Goal: Task Accomplishment & Management: Manage account settings

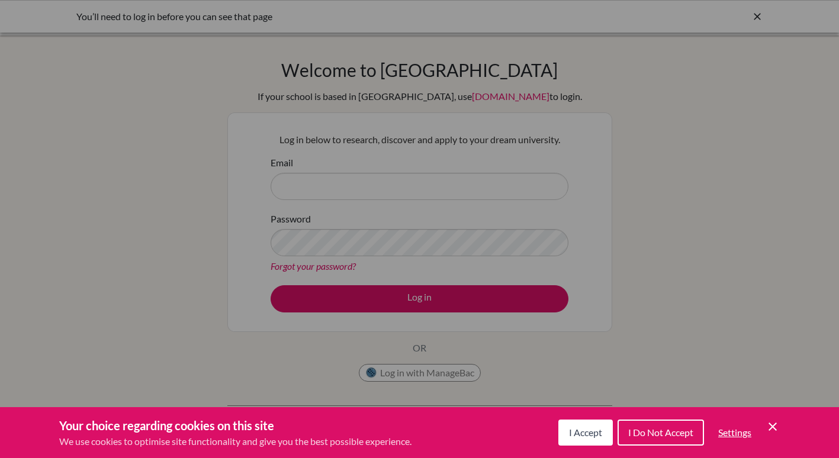
click at [590, 434] on span "I Accept" at bounding box center [585, 432] width 33 height 11
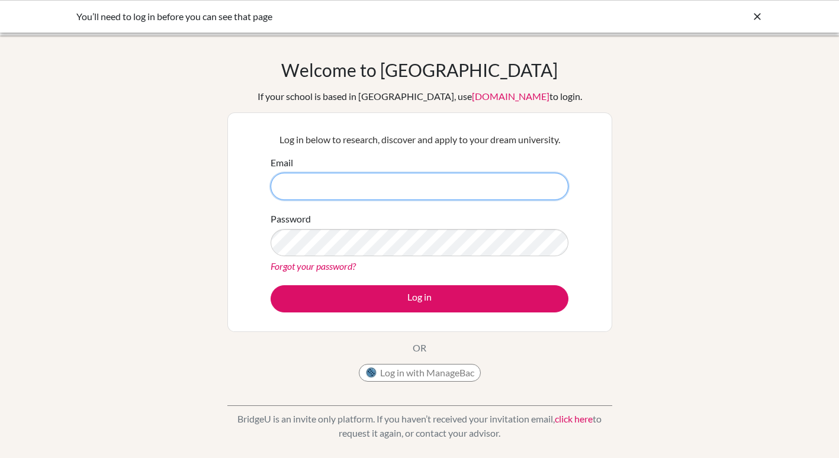
click at [314, 183] on input "Email" at bounding box center [420, 186] width 298 height 27
type input "j"
type input "john.shepherd@share.efacademy.org"
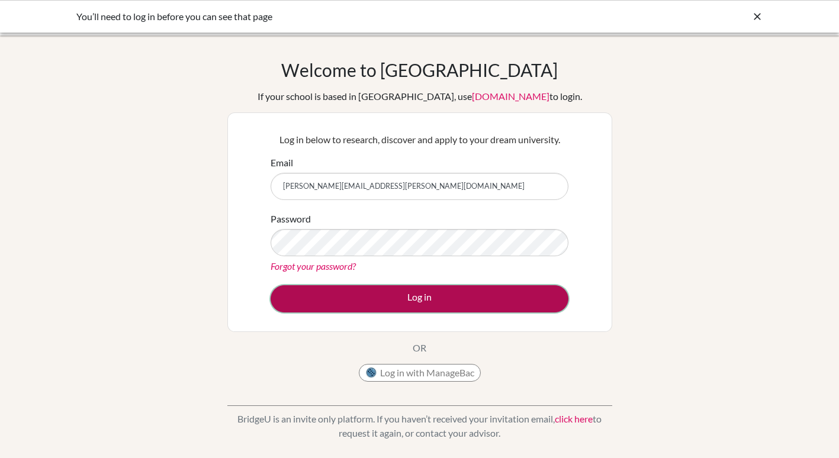
click at [407, 301] on button "Log in" at bounding box center [420, 298] width 298 height 27
click at [427, 294] on button "Log in" at bounding box center [420, 298] width 298 height 27
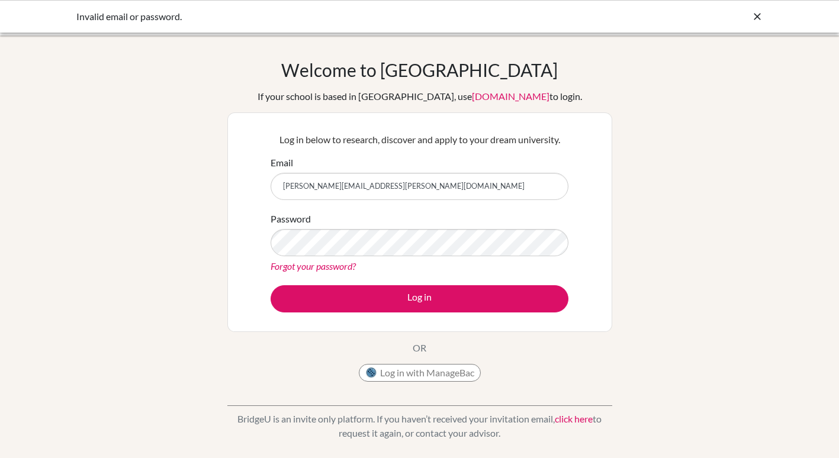
click at [420, 191] on input "[PERSON_NAME][EMAIL_ADDRESS][PERSON_NAME][DOMAIN_NAME]" at bounding box center [420, 186] width 298 height 27
type input "[PERSON_NAME][EMAIL_ADDRESS][PERSON_NAME][DOMAIN_NAME]"
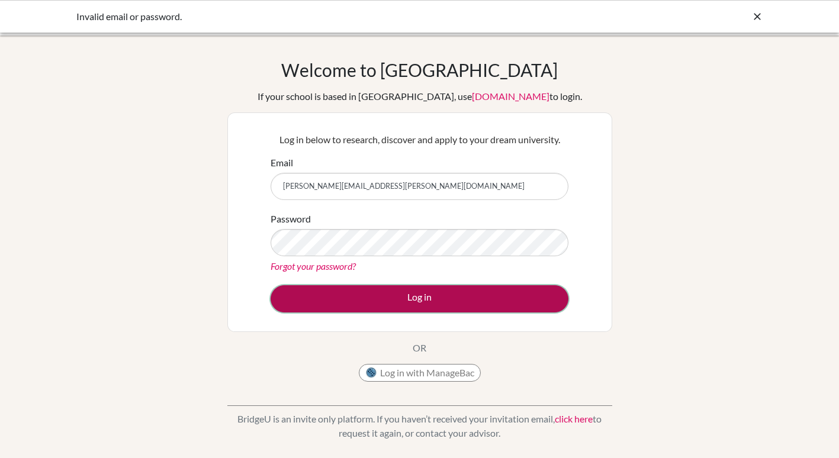
click at [391, 294] on button "Log in" at bounding box center [420, 298] width 298 height 27
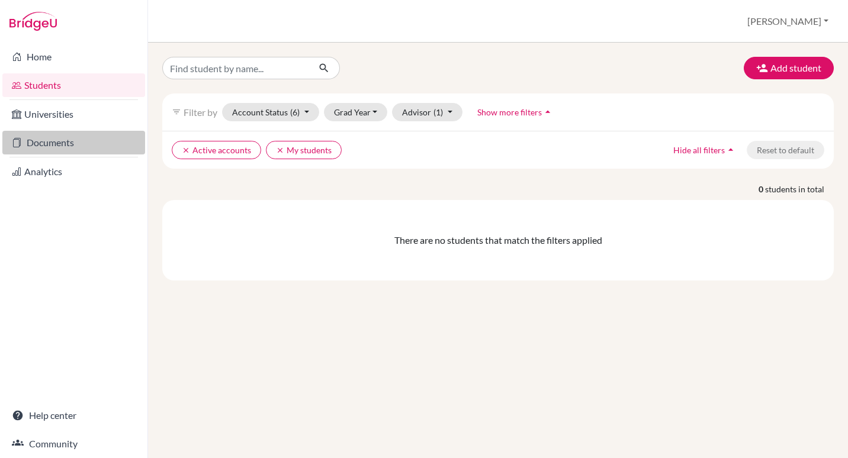
click at [57, 150] on link "Documents" at bounding box center [73, 143] width 143 height 24
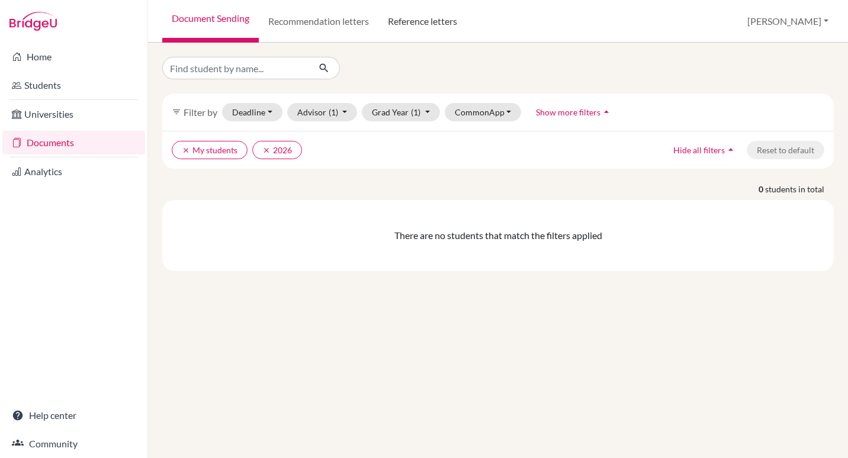
click at [424, 24] on link "Reference letters" at bounding box center [422, 21] width 88 height 43
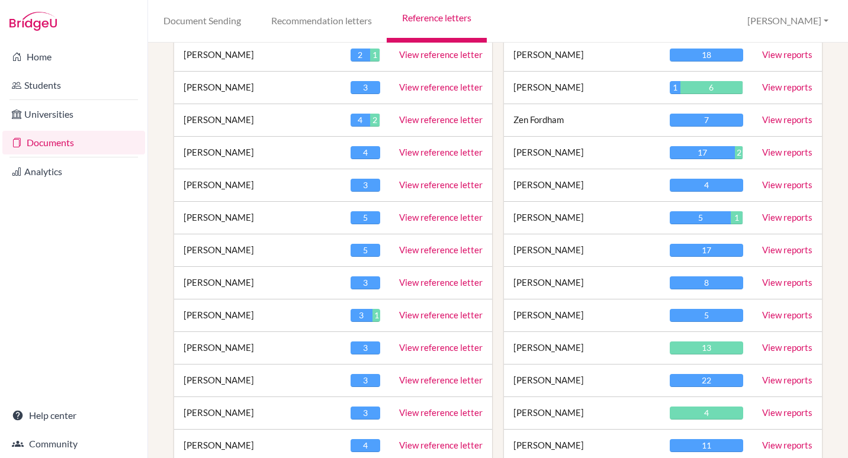
scroll to position [237, 0]
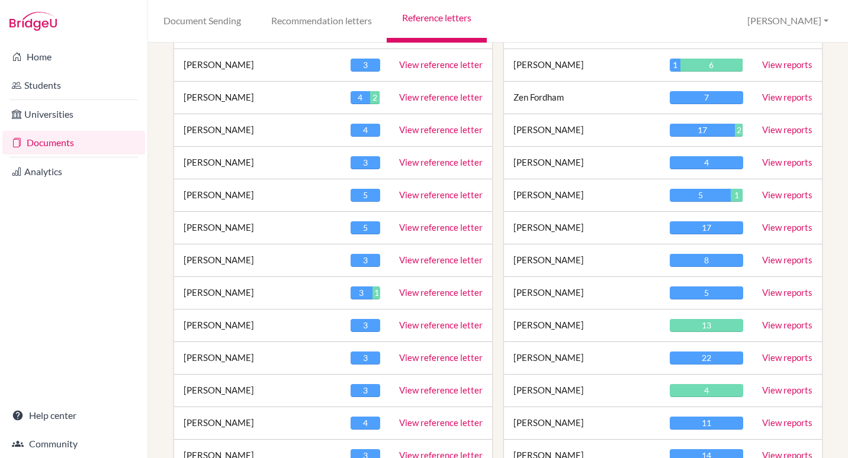
click at [767, 387] on link "View reports" at bounding box center [787, 390] width 50 height 11
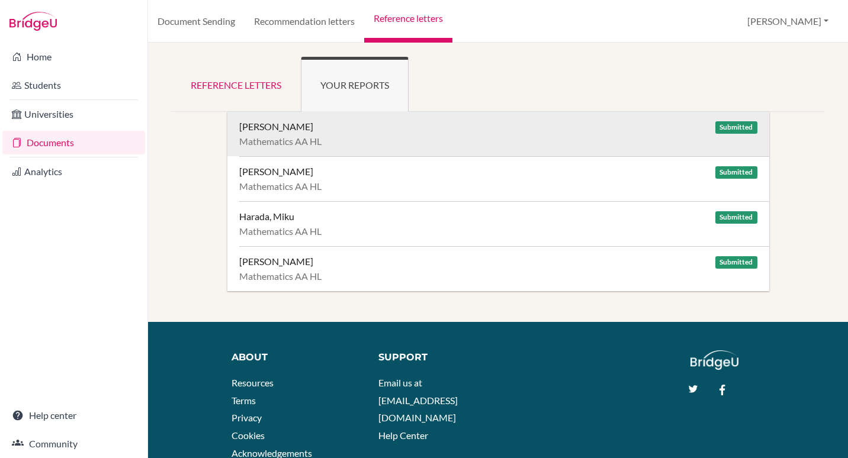
click at [284, 124] on div "[PERSON_NAME]" at bounding box center [276, 127] width 74 height 12
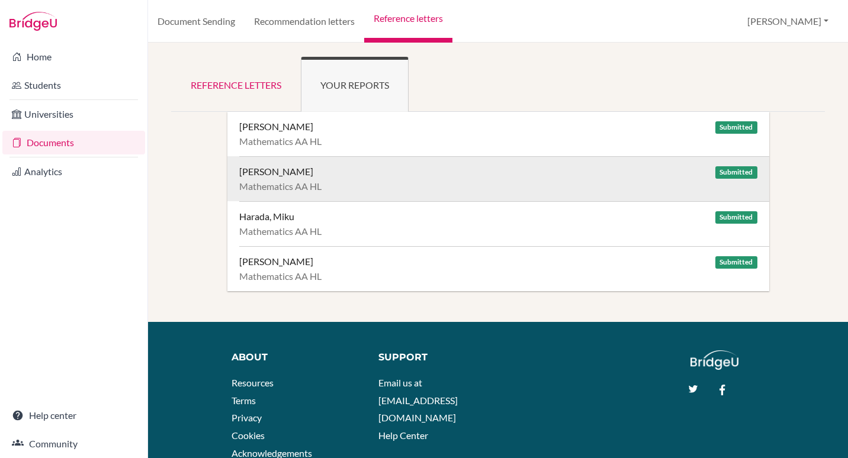
click at [324, 173] on div "Gutowska, Karolina Submitted" at bounding box center [498, 172] width 518 height 12
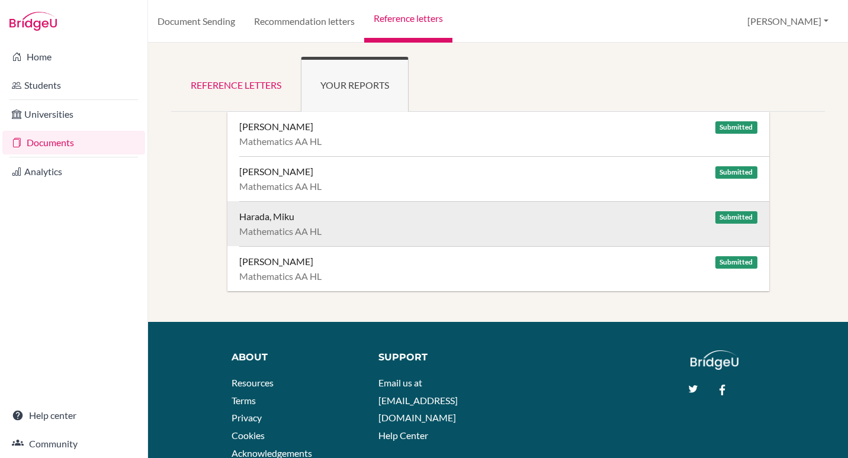
click at [296, 221] on div "Harada, Miku Submitted" at bounding box center [498, 217] width 518 height 12
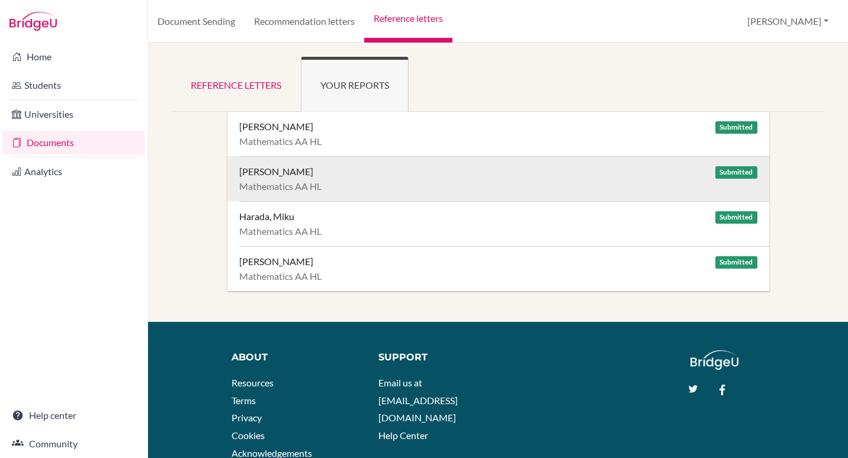
click at [297, 176] on div "Gutowska, Karolina" at bounding box center [276, 172] width 74 height 12
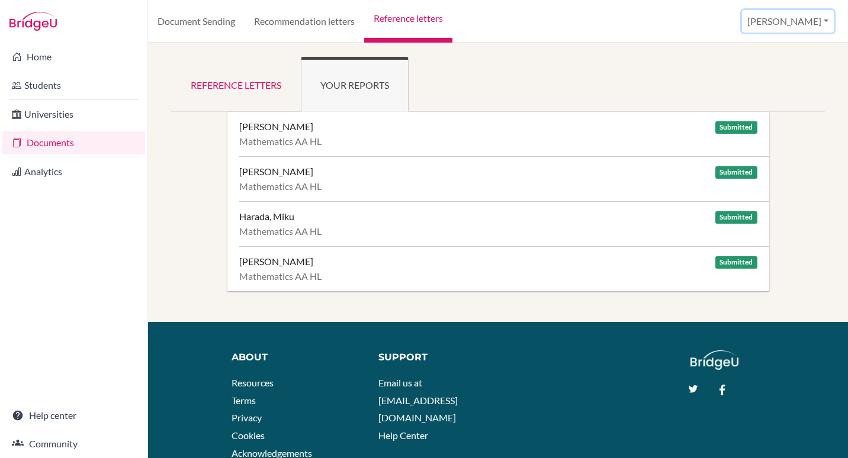
click at [812, 28] on button "[PERSON_NAME]" at bounding box center [788, 21] width 92 height 22
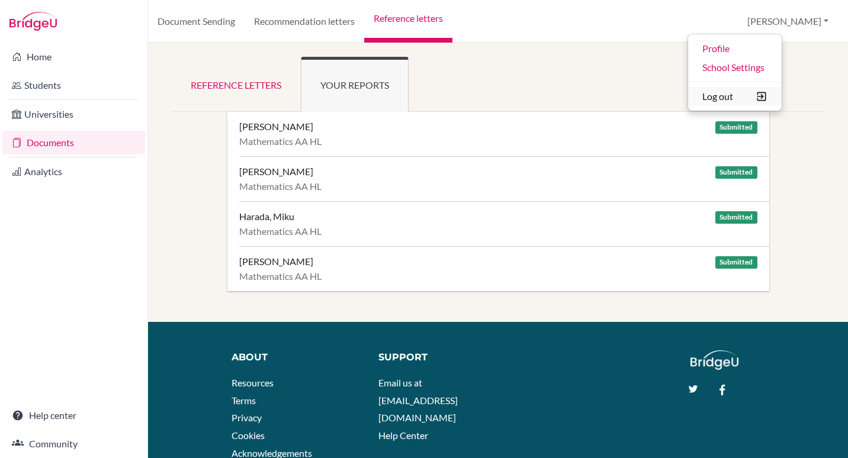
click at [780, 96] on button "Log out" at bounding box center [735, 96] width 94 height 19
